Goal: Task Accomplishment & Management: Use online tool/utility

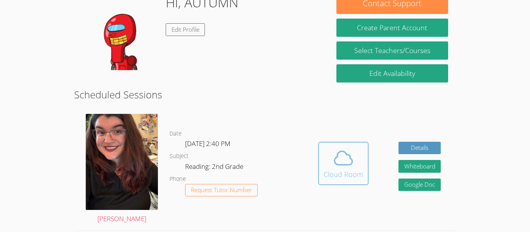
scroll to position [141, 0]
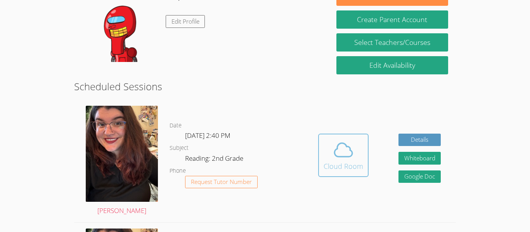
click at [335, 159] on icon at bounding box center [343, 150] width 22 height 22
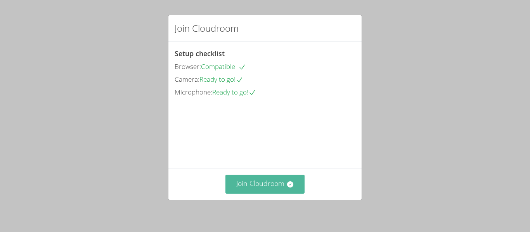
click at [273, 188] on button "Join Cloudroom" at bounding box center [264, 184] width 79 height 19
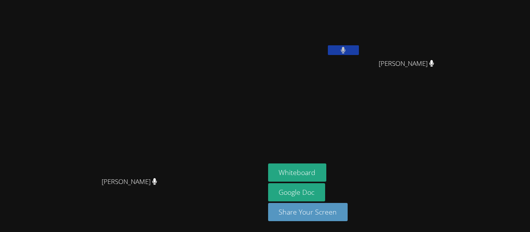
click at [262, 185] on div "[PERSON_NAME]" at bounding box center [132, 188] width 259 height 31
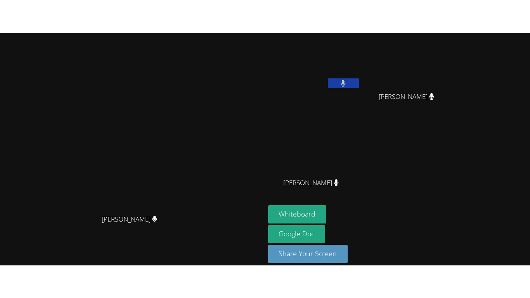
scroll to position [9, 0]
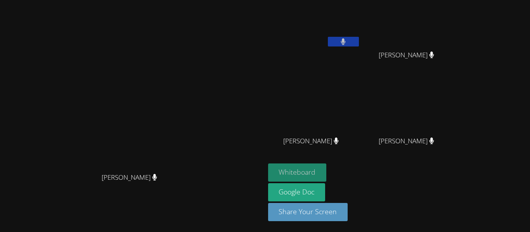
click at [326, 169] on button "Whiteboard" at bounding box center [297, 173] width 59 height 18
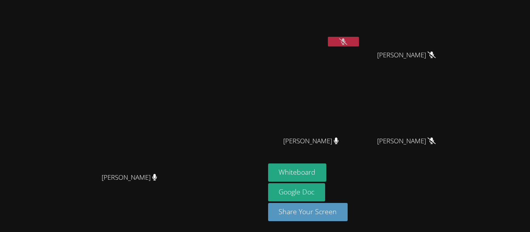
click at [347, 41] on icon at bounding box center [343, 41] width 8 height 7
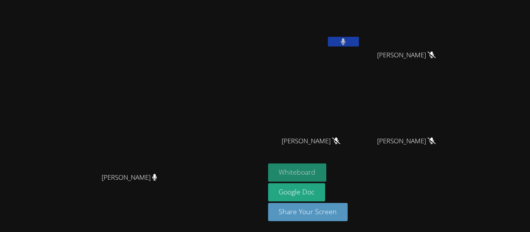
click at [326, 170] on button "Whiteboard" at bounding box center [297, 173] width 59 height 18
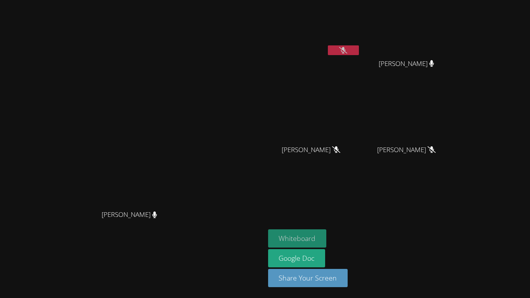
scroll to position [0, 0]
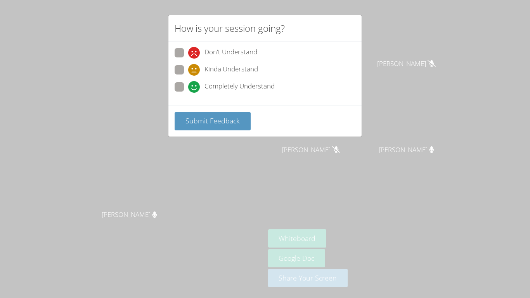
click at [229, 86] on span "Completely Understand" at bounding box center [239, 87] width 70 height 12
click at [195, 86] on input "Completely Understand" at bounding box center [191, 85] width 7 height 7
radio input "true"
click at [197, 119] on span "Submit Feedback" at bounding box center [212, 120] width 54 height 9
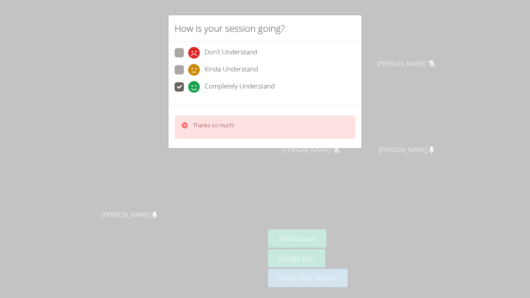
click at [194, 123] on p "Thanks so much!" at bounding box center [213, 125] width 41 height 8
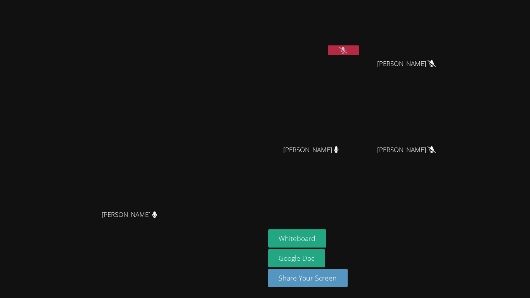
click at [347, 51] on icon at bounding box center [343, 50] width 8 height 7
